Goal: Book appointment/travel/reservation

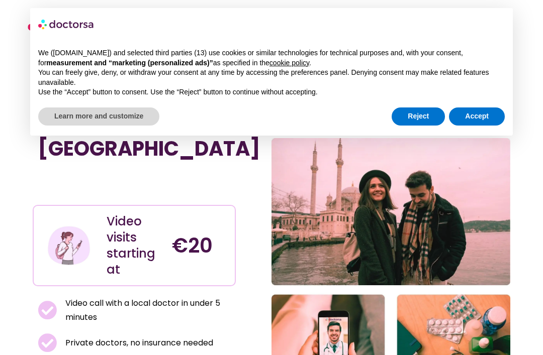
scroll to position [106, 0]
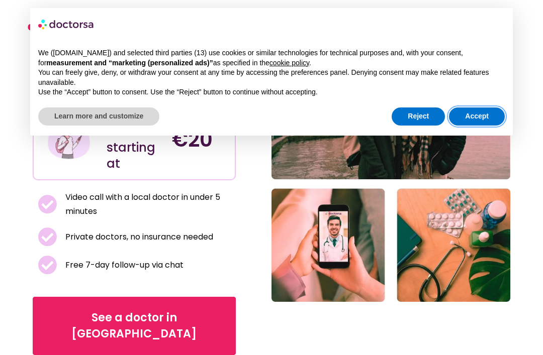
click at [476, 109] on button "Accept" at bounding box center [477, 117] width 56 height 18
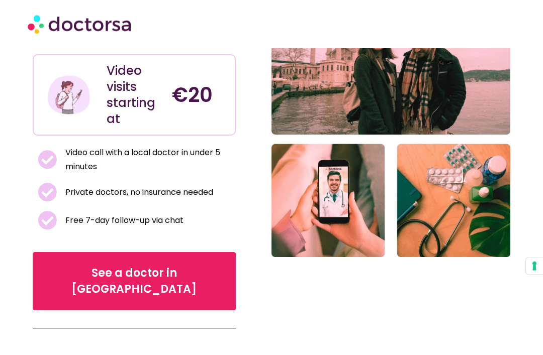
scroll to position [221, 0]
click at [94, 265] on span "See a doctor in Turkey" at bounding box center [134, 281] width 172 height 32
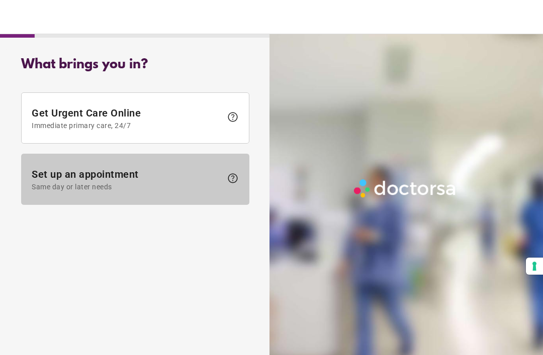
click at [55, 179] on span "Set up an appointment Same day or later needs" at bounding box center [127, 179] width 190 height 23
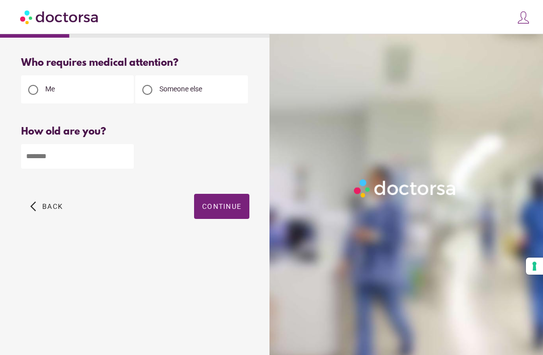
click at [35, 157] on input "number" at bounding box center [77, 156] width 113 height 25
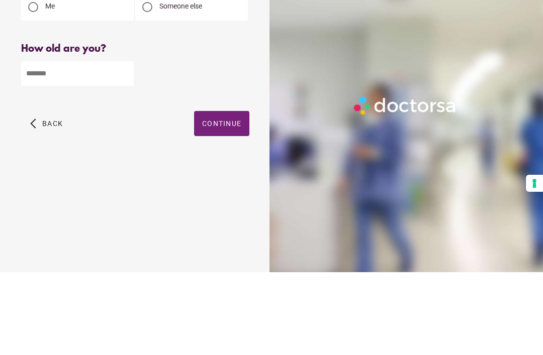
type input "**"
click at [229, 194] on span "button" at bounding box center [221, 206] width 55 height 25
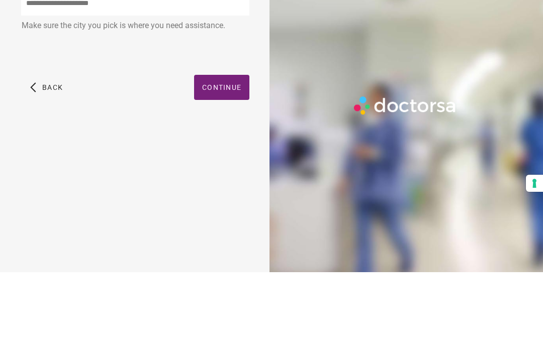
scroll to position [32, 0]
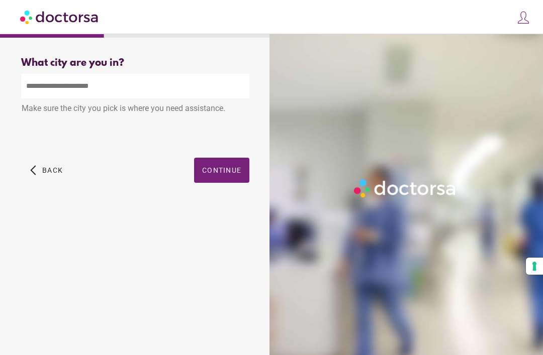
click at [207, 74] on input "text" at bounding box center [135, 86] width 228 height 25
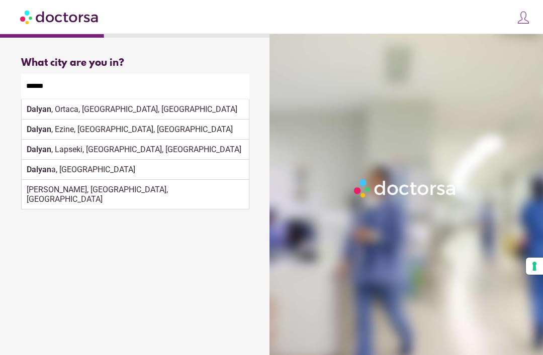
click at [54, 99] on div "Dalyan , Ortaca, [GEOGRAPHIC_DATA], [GEOGRAPHIC_DATA]" at bounding box center [135, 109] width 227 height 20
type input "**********"
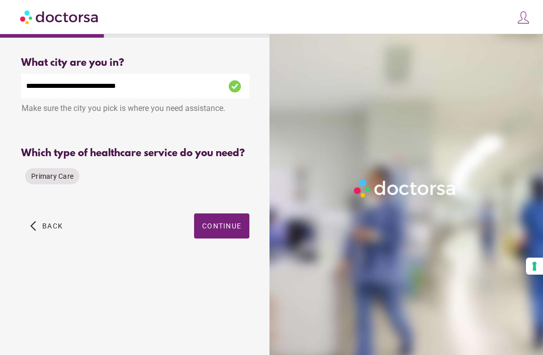
click at [52, 172] on span "Primary Care" at bounding box center [52, 176] width 42 height 8
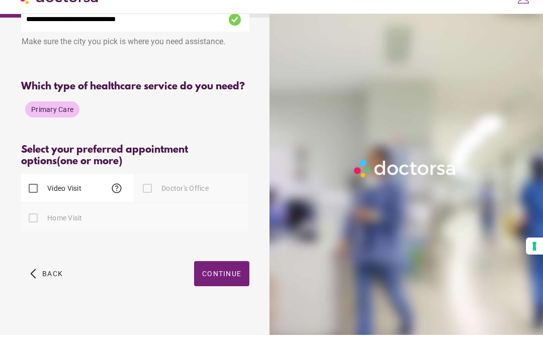
scroll to position [39, 0]
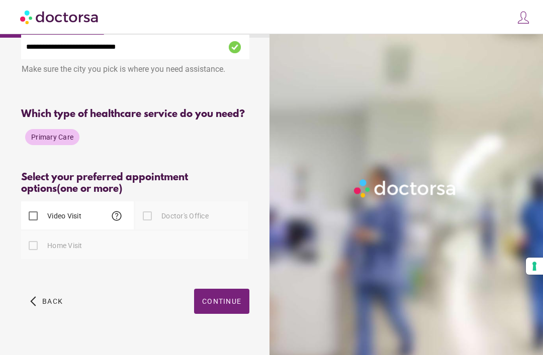
click at [203, 221] on label "Doctor's Office" at bounding box center [183, 216] width 49 height 10
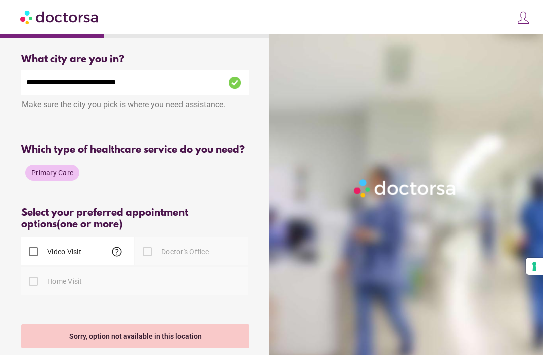
scroll to position [0, 0]
